Goal: Task Accomplishment & Management: Manage account settings

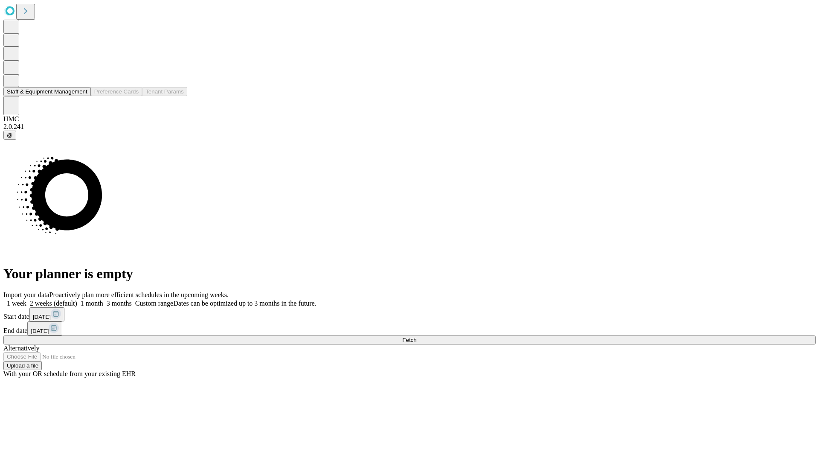
click at [80, 96] on button "Staff & Equipment Management" at bounding box center [46, 91] width 87 height 9
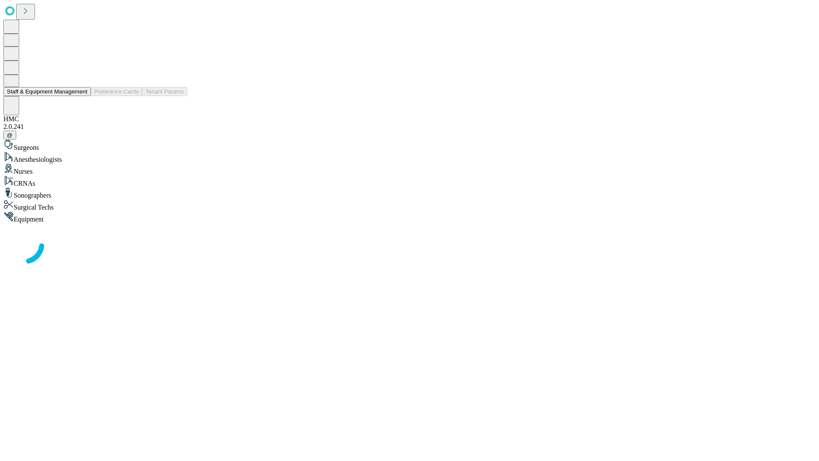
click at [81, 96] on button "Staff & Equipment Management" at bounding box center [46, 91] width 87 height 9
